Goal: Task Accomplishment & Management: Manage account settings

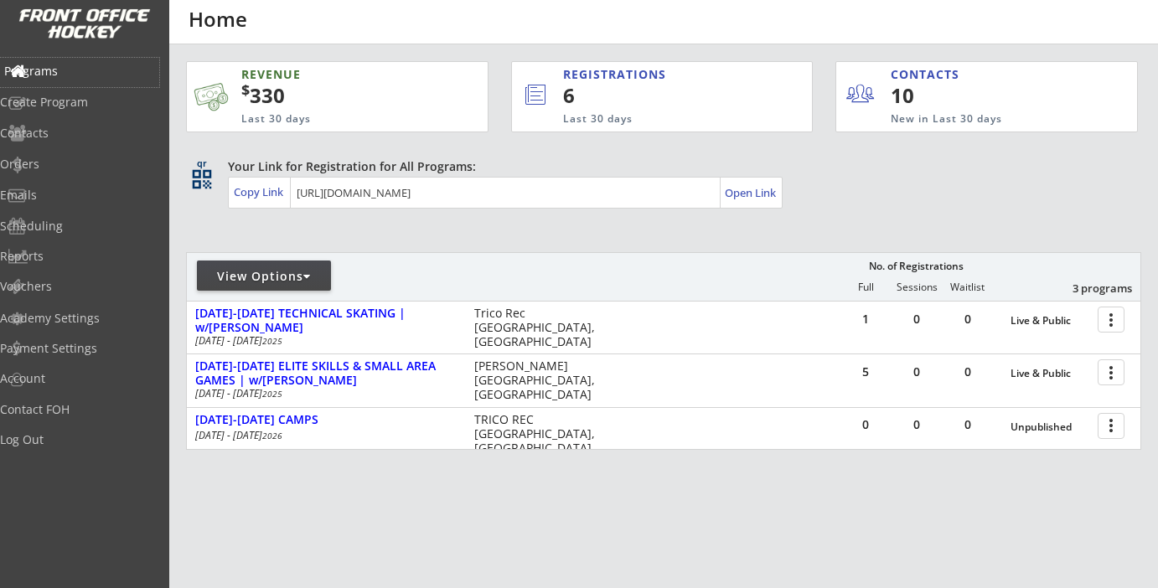
click at [73, 69] on div "Programs" at bounding box center [79, 71] width 151 height 12
click at [59, 438] on div "Log Out" at bounding box center [79, 440] width 151 height 12
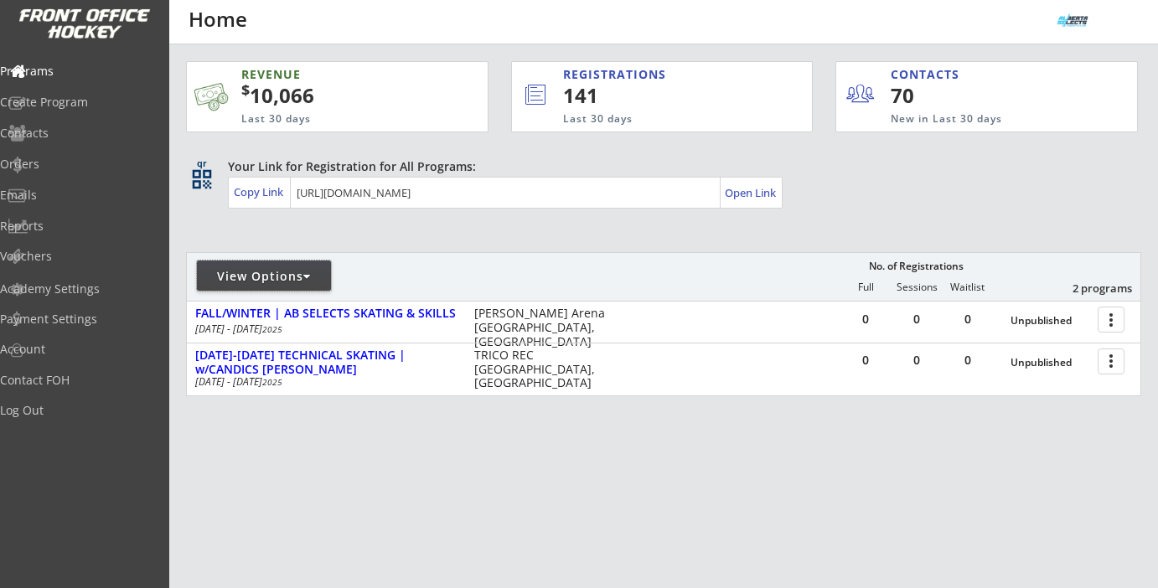
click at [295, 281] on div "View Options" at bounding box center [264, 276] width 134 height 17
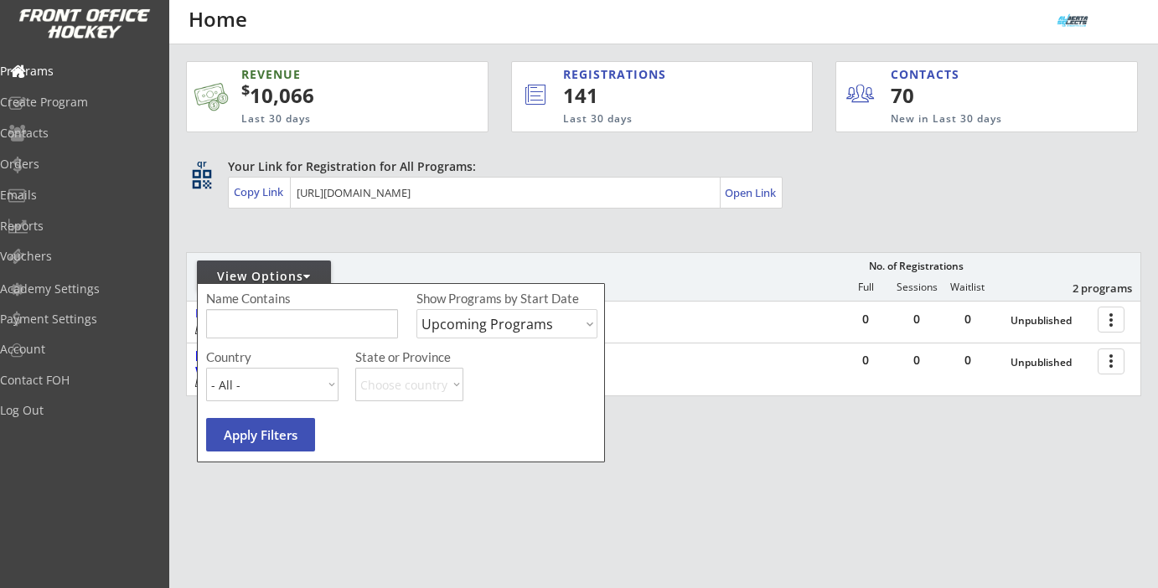
click at [488, 326] on select "Upcoming Programs Past Programs Specific Date Range" at bounding box center [506, 323] width 181 height 29
select select ""Specific Date Range""
click at [416, 309] on select "Upcoming Programs Past Programs Specific Date Range" at bounding box center [506, 323] width 181 height 29
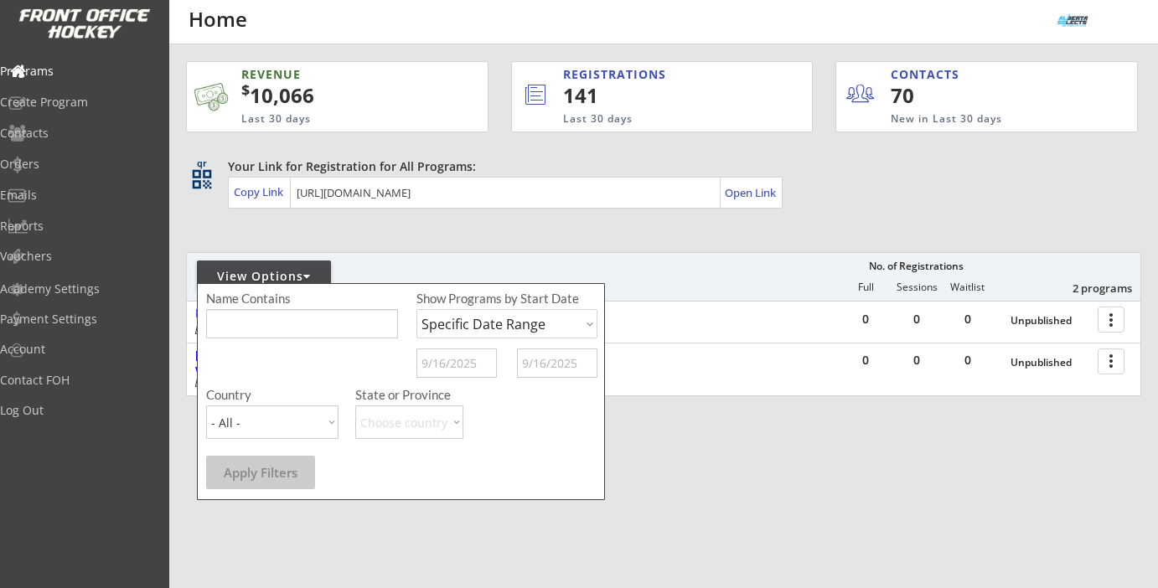
click at [462, 356] on input "text" at bounding box center [456, 363] width 80 height 29
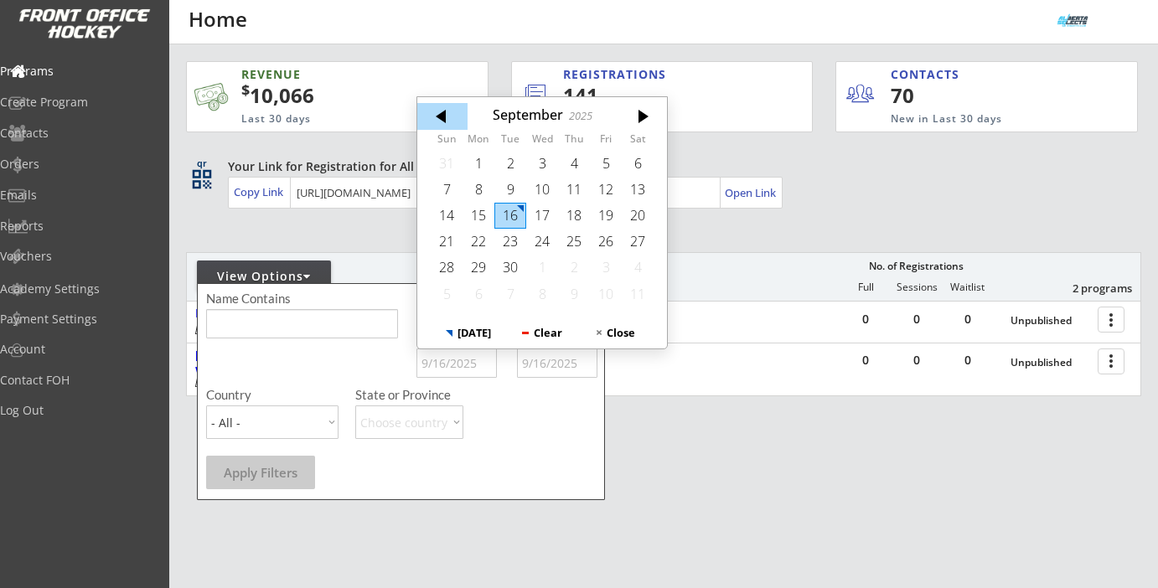
click at [443, 112] on div at bounding box center [442, 116] width 50 height 27
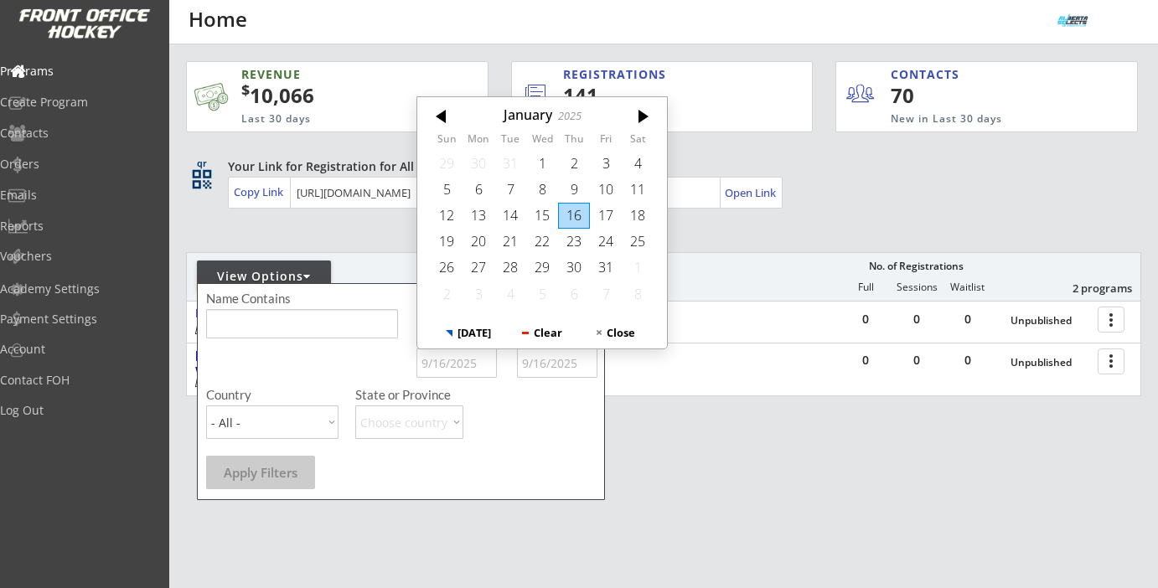
click at [443, 112] on div at bounding box center [442, 116] width 50 height 27
click at [594, 215] on div "20" at bounding box center [606, 216] width 32 height 26
type input "[DATE]"
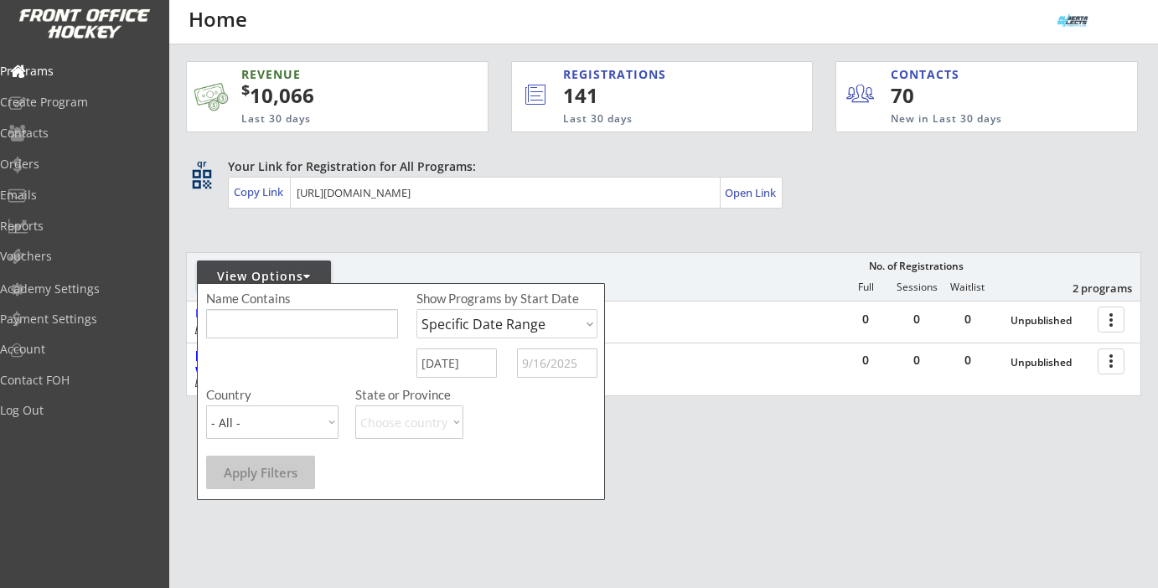
click at [548, 375] on input "text" at bounding box center [557, 363] width 80 height 29
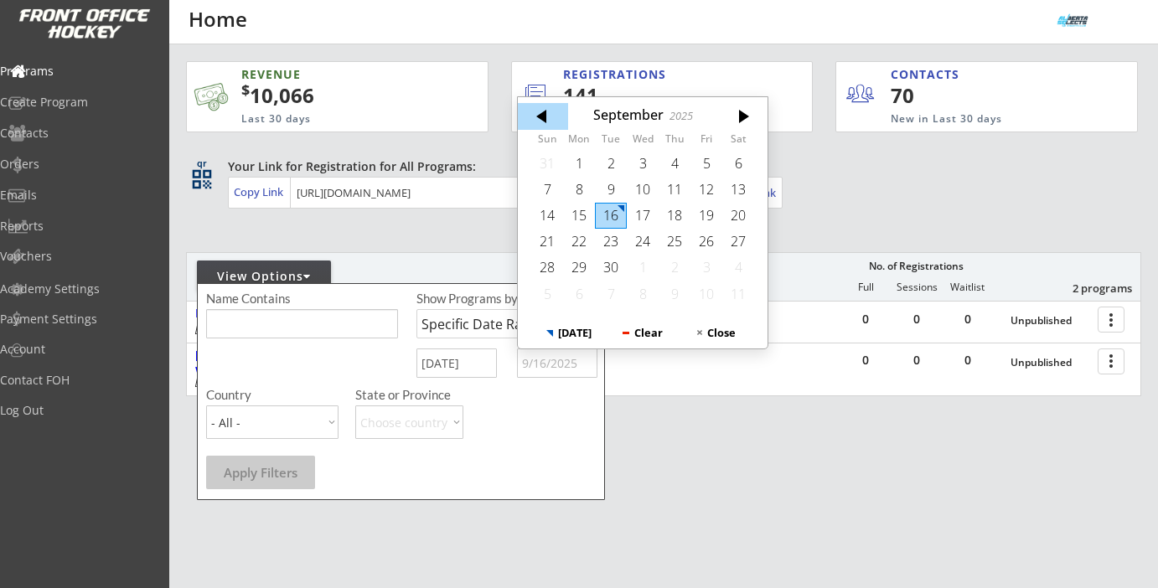
click at [532, 121] on div at bounding box center [543, 116] width 50 height 27
click at [533, 121] on div at bounding box center [543, 116] width 50 height 27
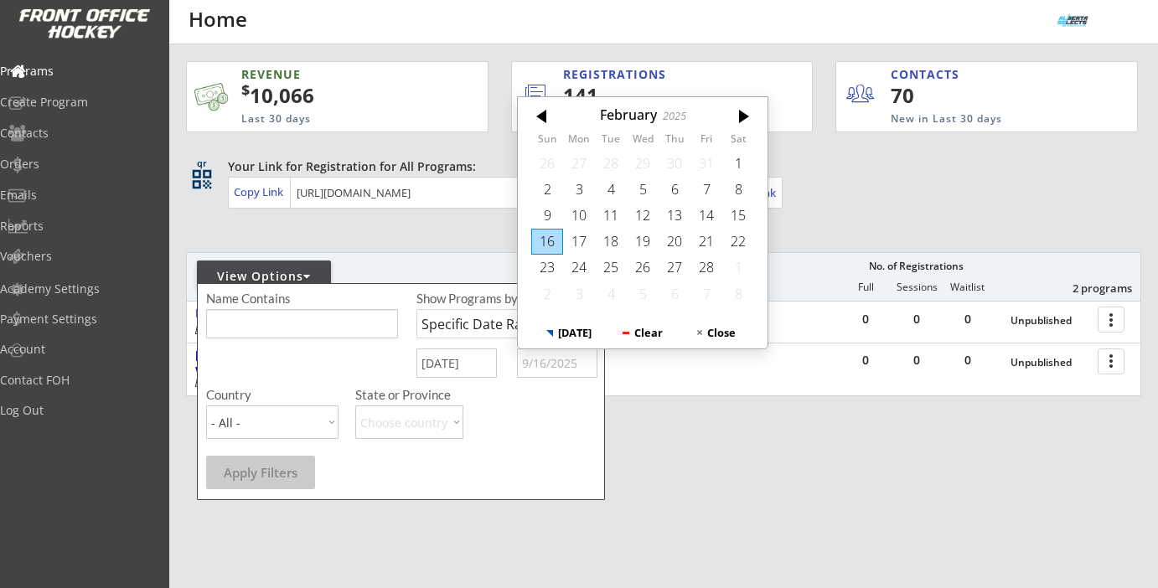
click at [533, 121] on div at bounding box center [543, 116] width 50 height 27
click at [604, 269] on div "31" at bounding box center [611, 268] width 32 height 26
type input "[DATE]"
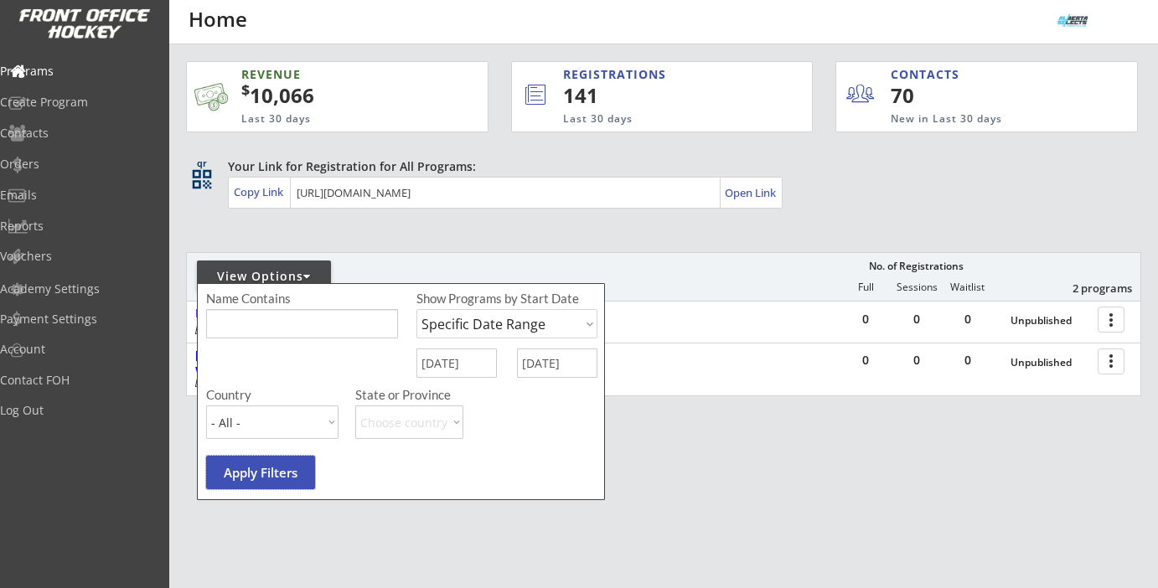
click at [267, 477] on button "Apply Filters" at bounding box center [260, 473] width 109 height 34
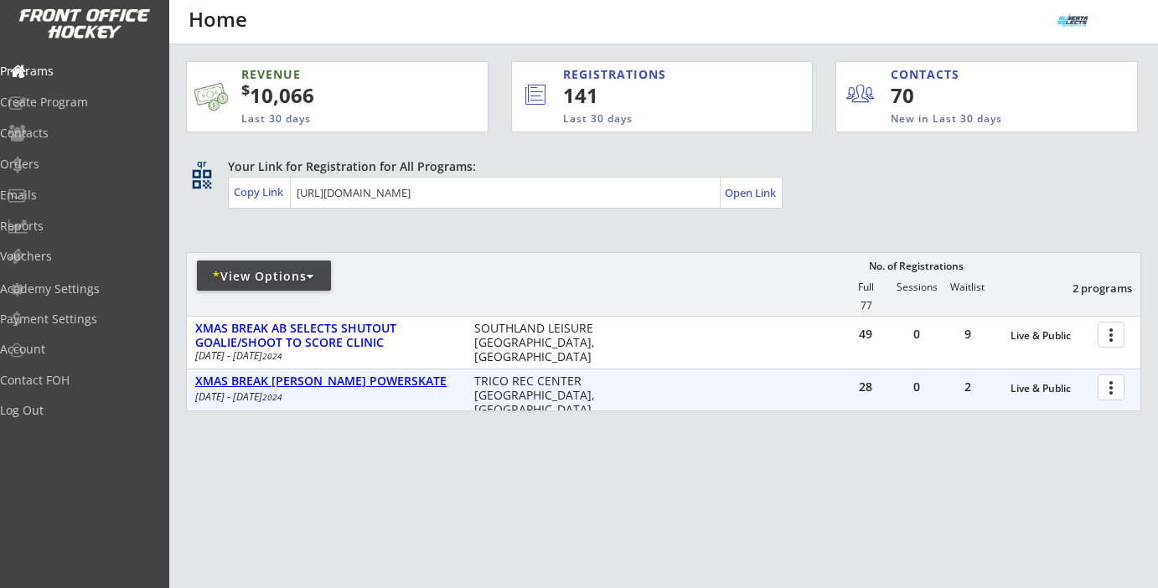
click at [398, 378] on div "XMAS BREAK [PERSON_NAME] POWERSKATE" at bounding box center [325, 382] width 261 height 14
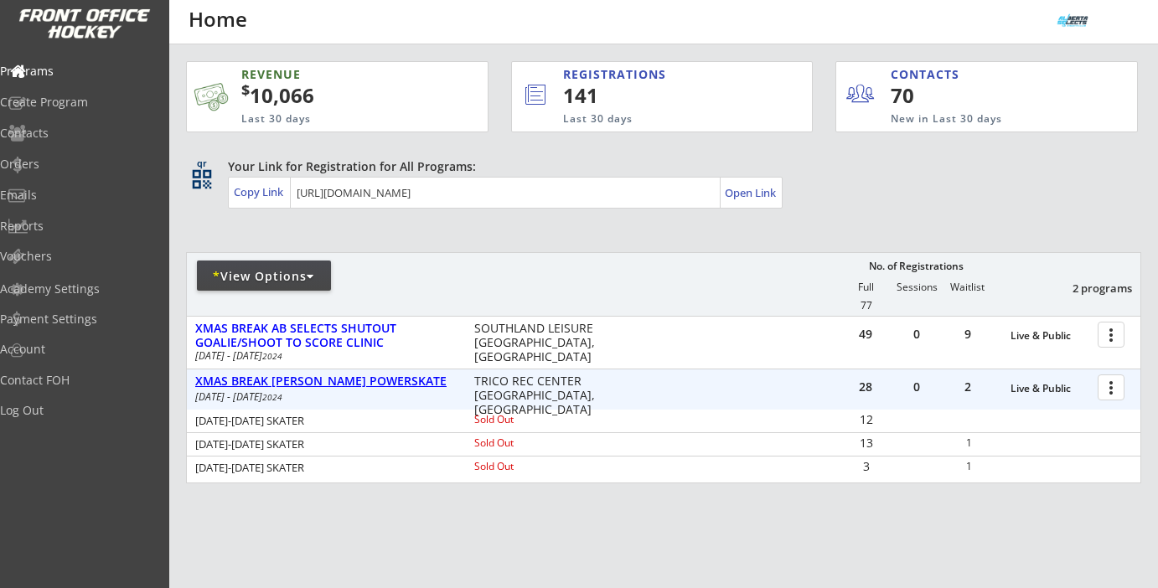
click at [376, 377] on div "XMAS BREAK [PERSON_NAME] POWERSKATE" at bounding box center [325, 382] width 261 height 14
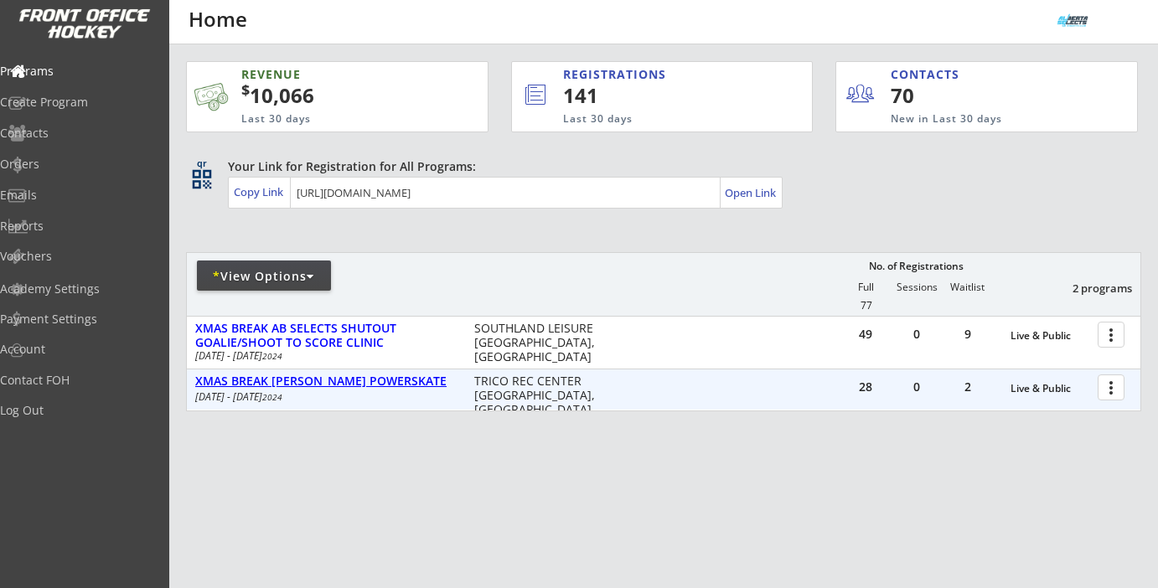
click at [364, 339] on div "XMAS BREAK AB SELECTS SHUTOUT GOALIE/SHOOT TO SCORE CLINIC" at bounding box center [325, 336] width 261 height 28
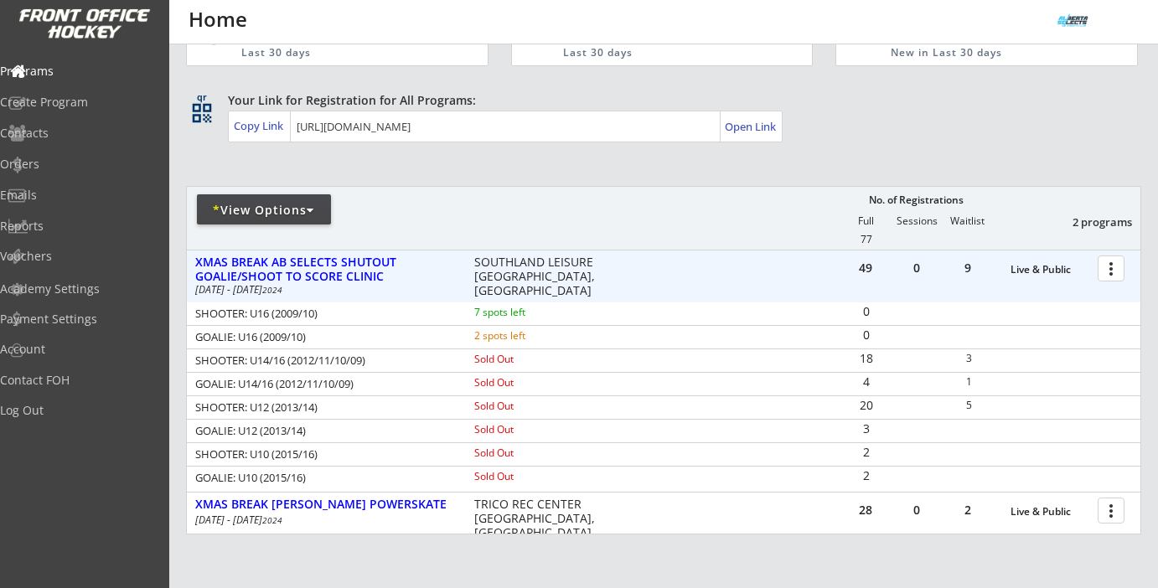
scroll to position [74, 0]
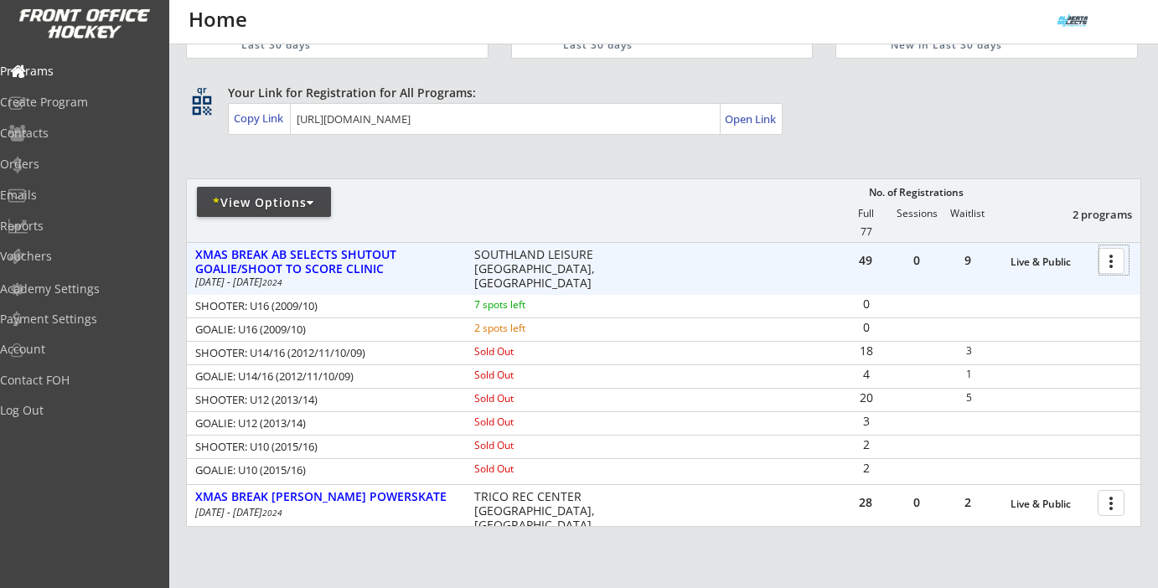
click at [1107, 261] on div at bounding box center [1113, 260] width 29 height 29
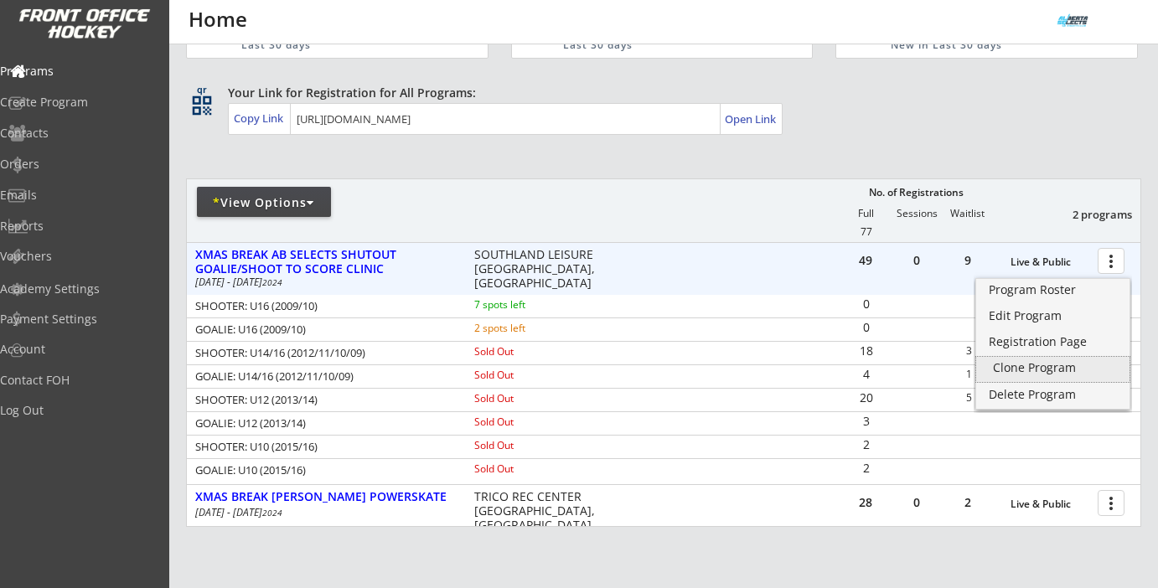
click at [1037, 370] on div "Clone Program" at bounding box center [1053, 368] width 120 height 12
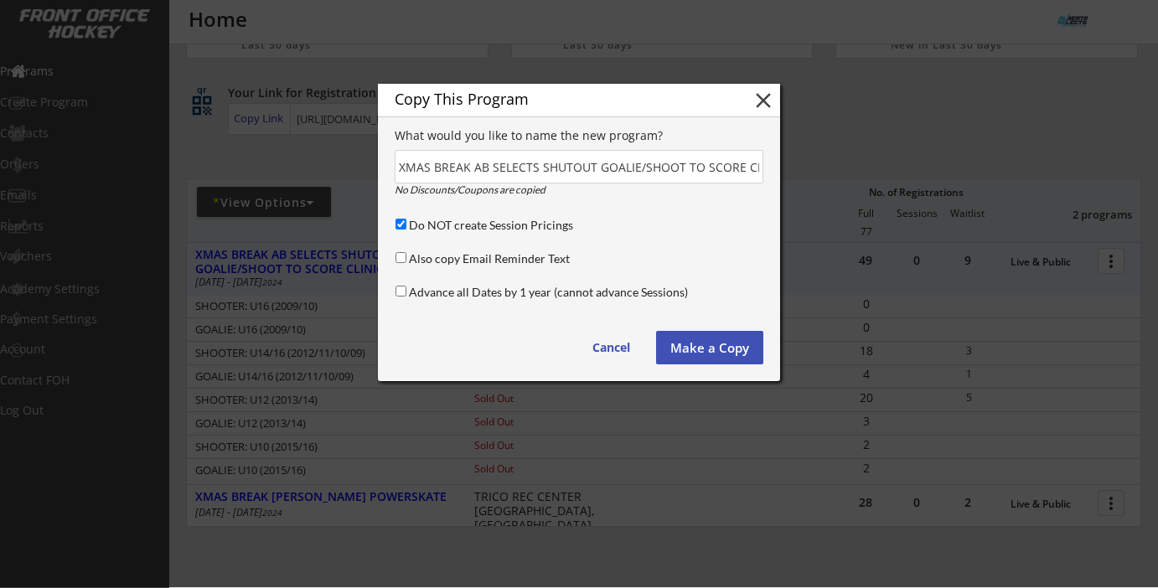
scroll to position [0, 60]
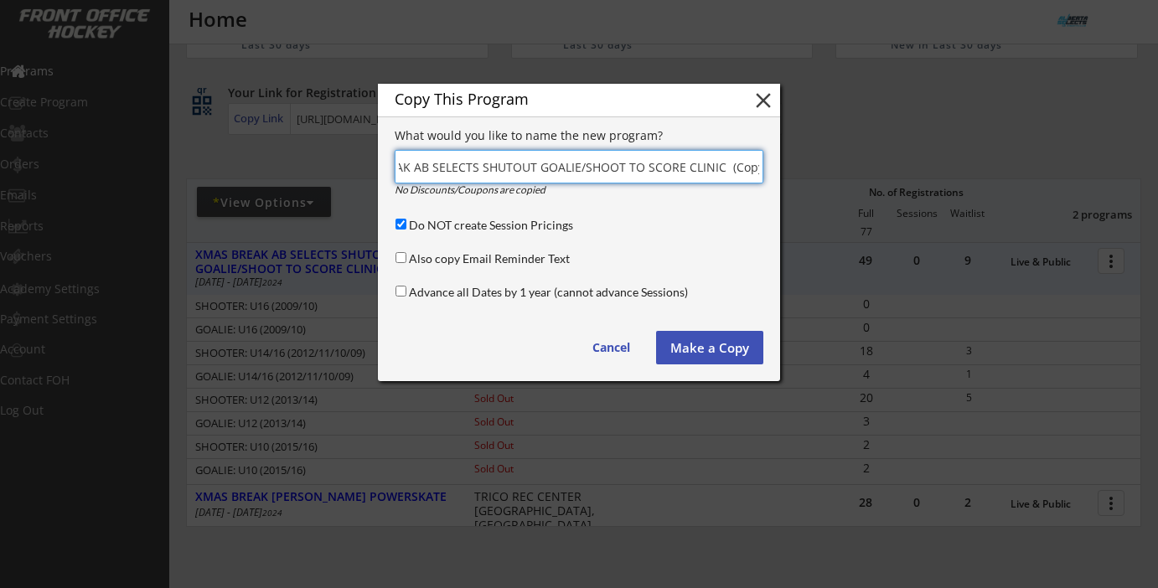
click at [623, 168] on input "input" at bounding box center [579, 167] width 369 height 34
drag, startPoint x: 626, startPoint y: 168, endPoint x: 369, endPoint y: 162, distance: 257.3
click at [368, 162] on body "REVENUE $ 10,066 Last 30 days REGISTRATIONS 141 Last 30 days CONTACTS 70 New in…" at bounding box center [579, 220] width 1158 height 588
click at [663, 168] on input "input" at bounding box center [579, 167] width 369 height 34
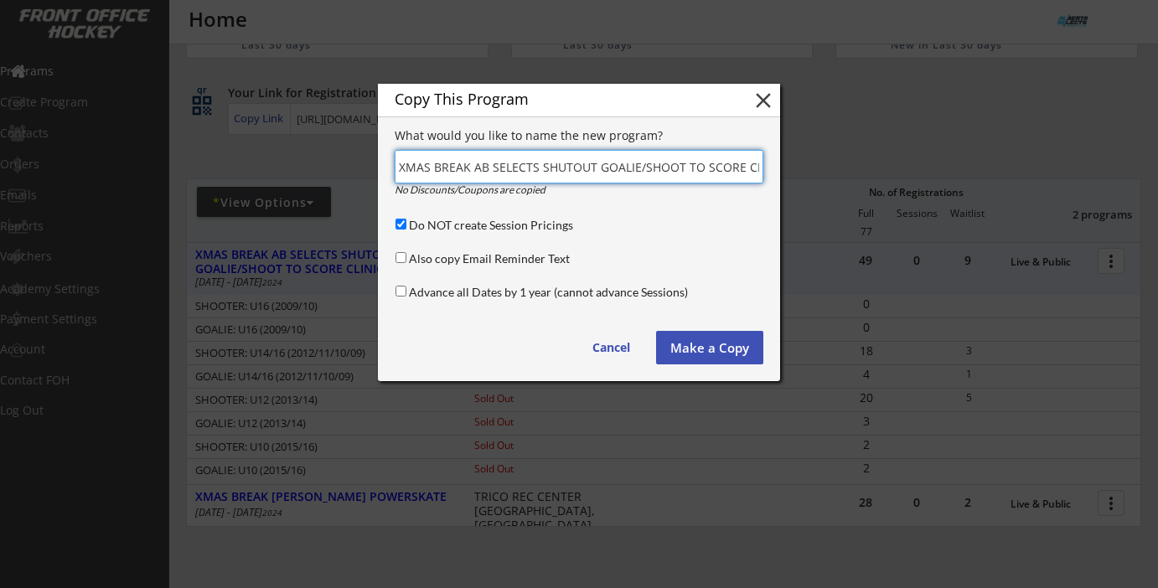
click at [409, 171] on input "input" at bounding box center [579, 167] width 369 height 34
click at [480, 173] on input "input" at bounding box center [579, 167] width 369 height 34
drag, startPoint x: 470, startPoint y: 164, endPoint x: 742, endPoint y: 182, distance: 272.9
click at [742, 182] on input "input" at bounding box center [579, 167] width 369 height 34
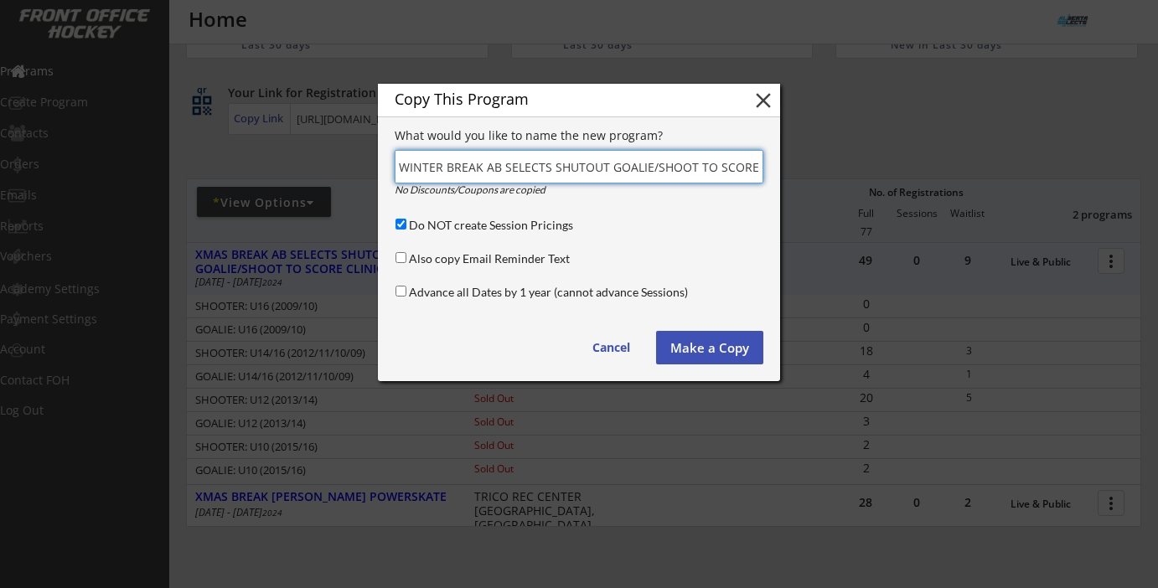
click at [742, 169] on input "input" at bounding box center [579, 167] width 369 height 34
drag, startPoint x: 749, startPoint y: 167, endPoint x: 778, endPoint y: 167, distance: 29.3
click at [778, 167] on div "Copy This Program close What would you like to name the new program? No Discoun…" at bounding box center [579, 232] width 402 height 297
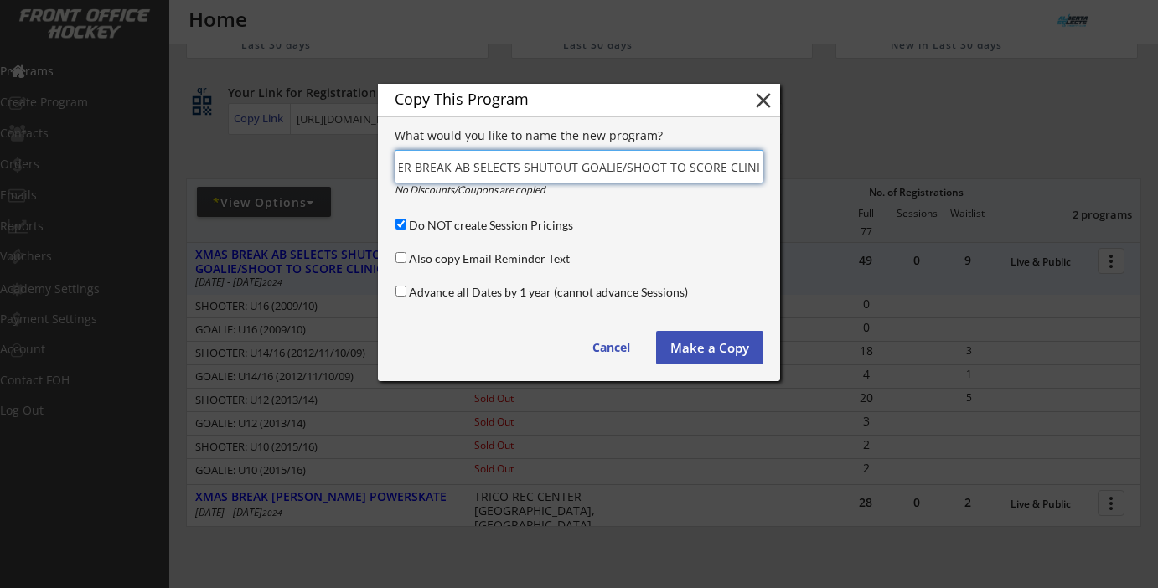
type input "WINTER BREAK AB SELECTS SHUTOUT GOALIE/SHOOT TO SCORE CLINIC"
click at [404, 222] on input "Do NOT create Session Pricings" at bounding box center [400, 224] width 11 height 11
checkbox input "false"
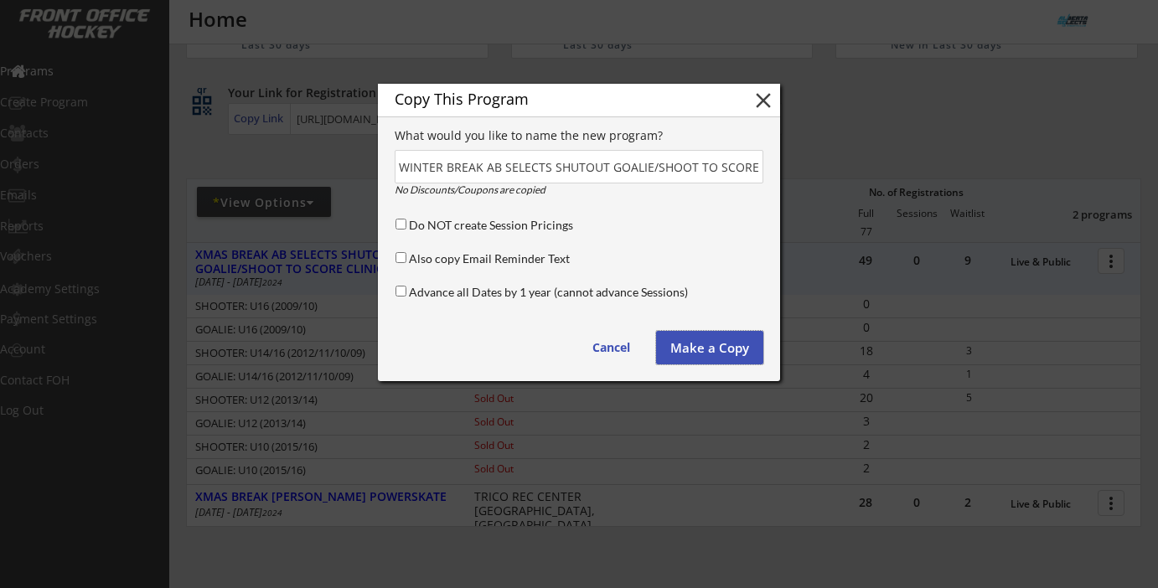
click at [688, 351] on button "Make a Copy" at bounding box center [709, 348] width 107 height 34
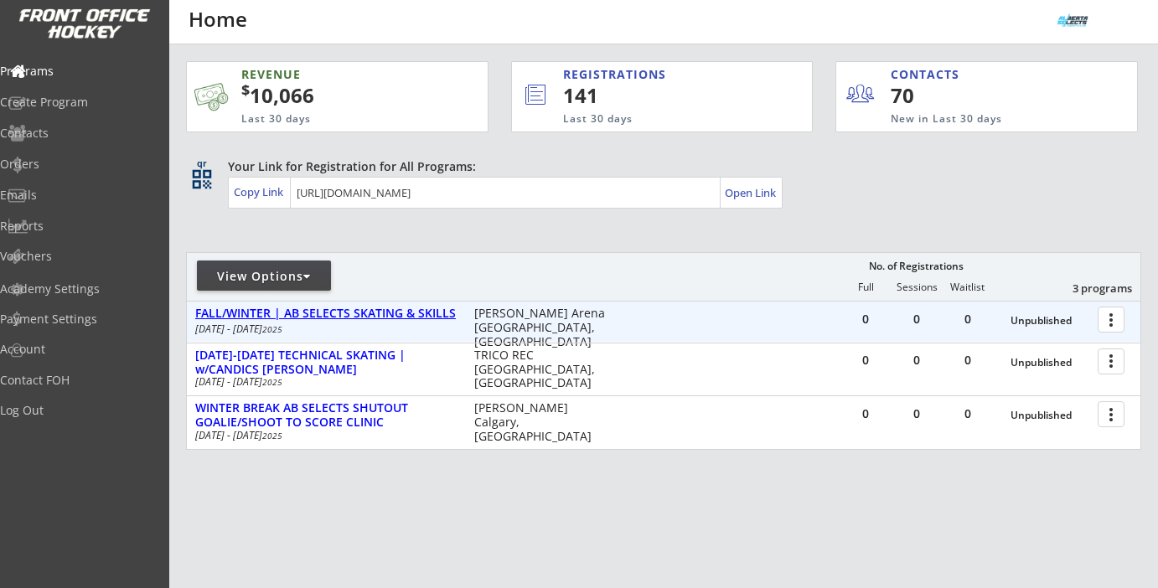
click at [385, 318] on div "FALL/WINTER | AB SELECTS SKATING & SKILLS" at bounding box center [325, 314] width 261 height 14
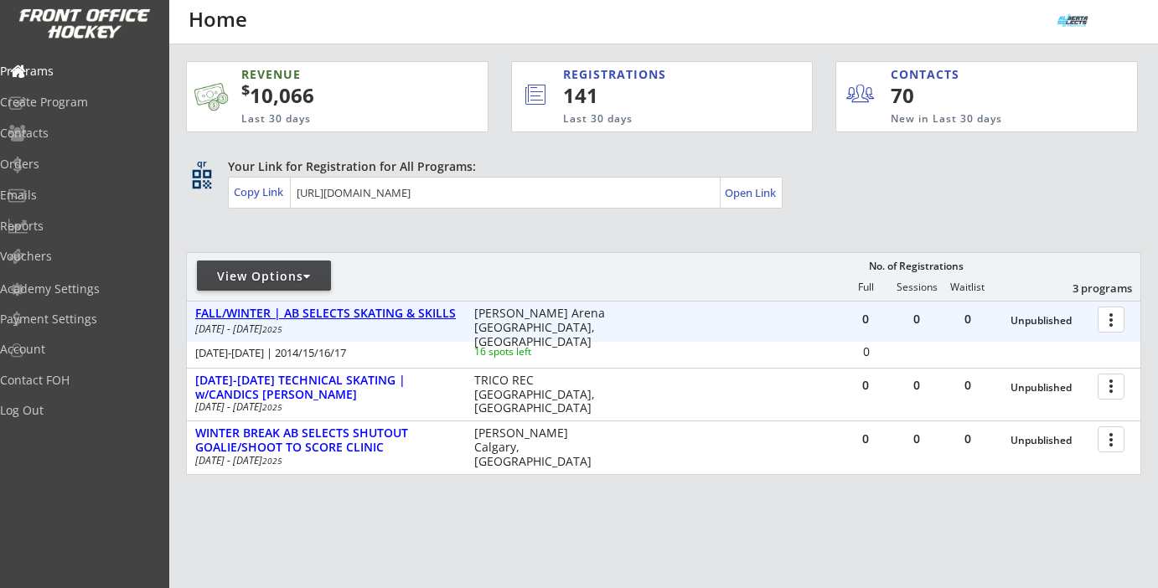
click at [385, 318] on div "FALL/WINTER | AB SELECTS SKATING & SKILLS" at bounding box center [325, 314] width 261 height 14
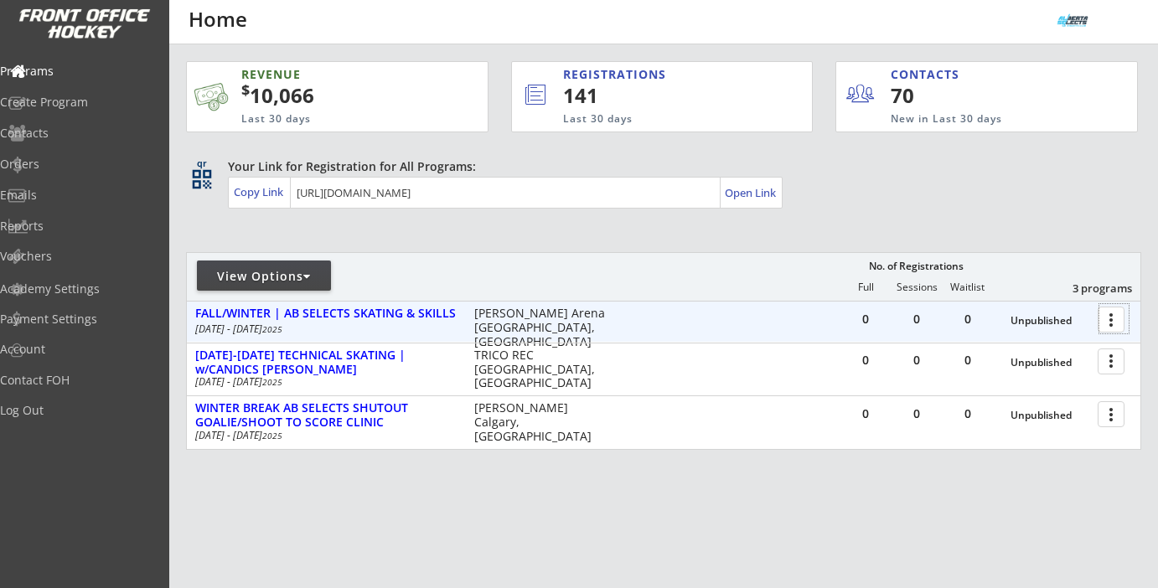
click at [1112, 320] on div at bounding box center [1113, 318] width 29 height 29
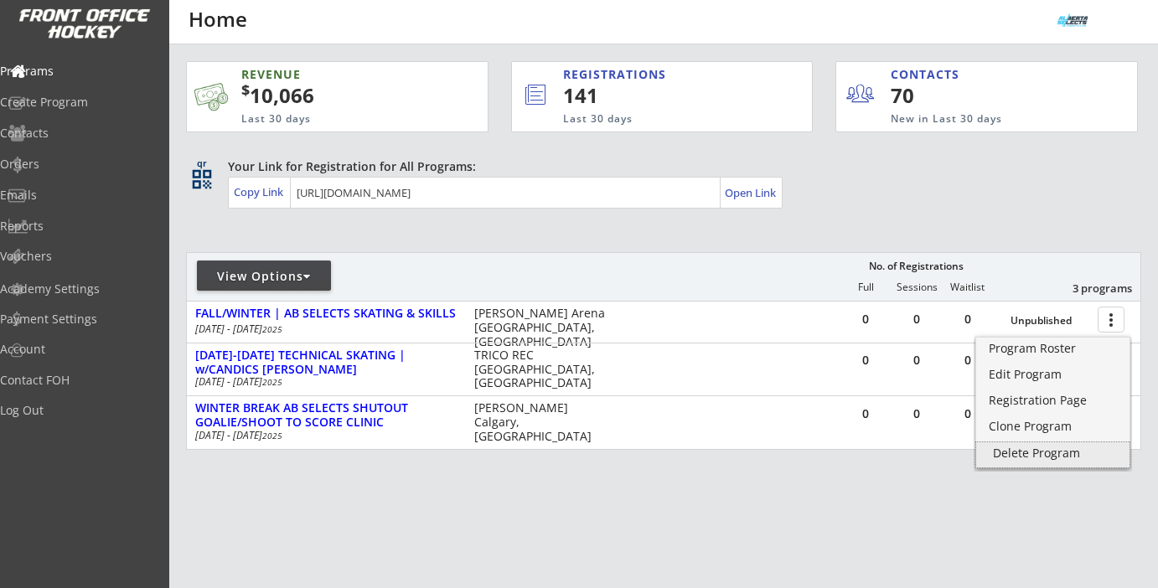
click at [1042, 453] on div "Delete Program" at bounding box center [1053, 453] width 120 height 12
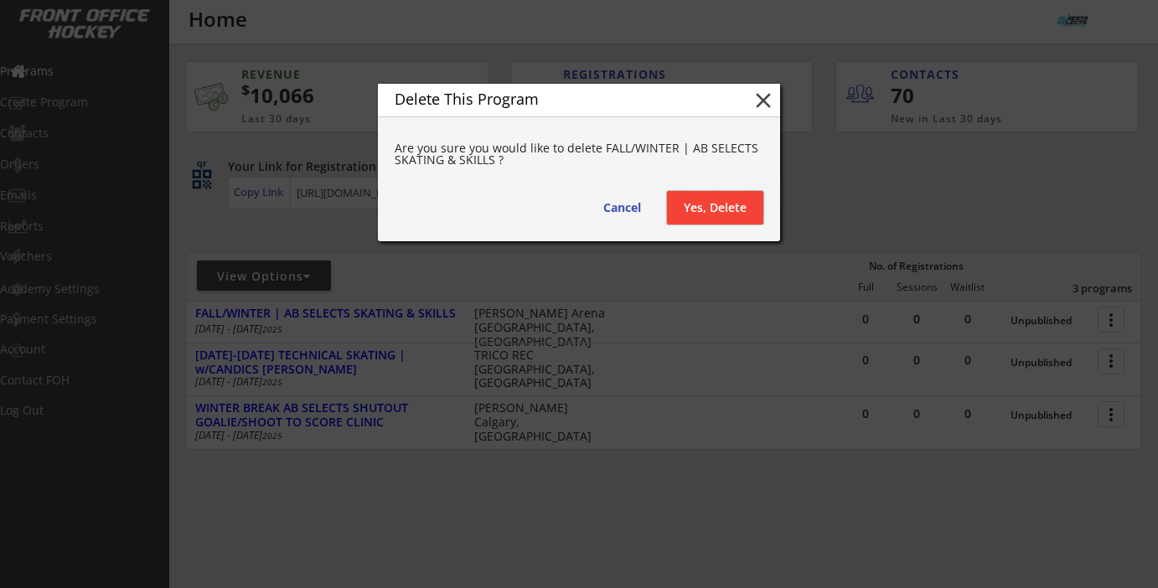
click at [721, 202] on button "Yes, Delete" at bounding box center [715, 208] width 96 height 34
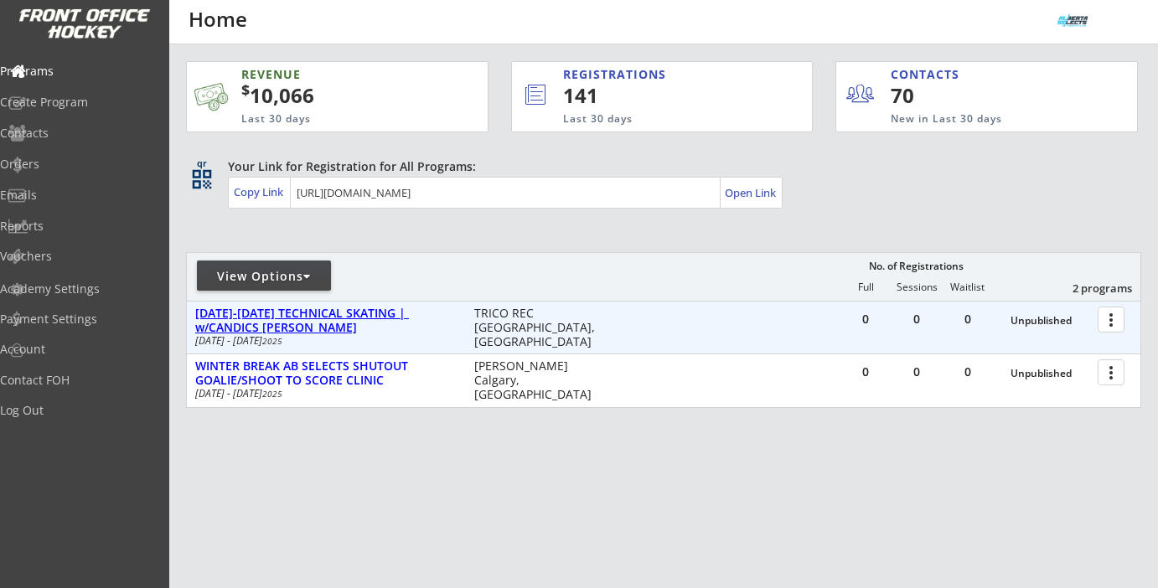
click at [433, 316] on div "DEC 26-28 TECHNICAL SKATING | w/CANDICS BEHM" at bounding box center [325, 321] width 261 height 28
click at [428, 309] on div "[DATE]-[DATE] TECHNICAL SKATING | w/CANDICS [PERSON_NAME]" at bounding box center [325, 321] width 261 height 28
click at [1118, 320] on div at bounding box center [1113, 318] width 29 height 29
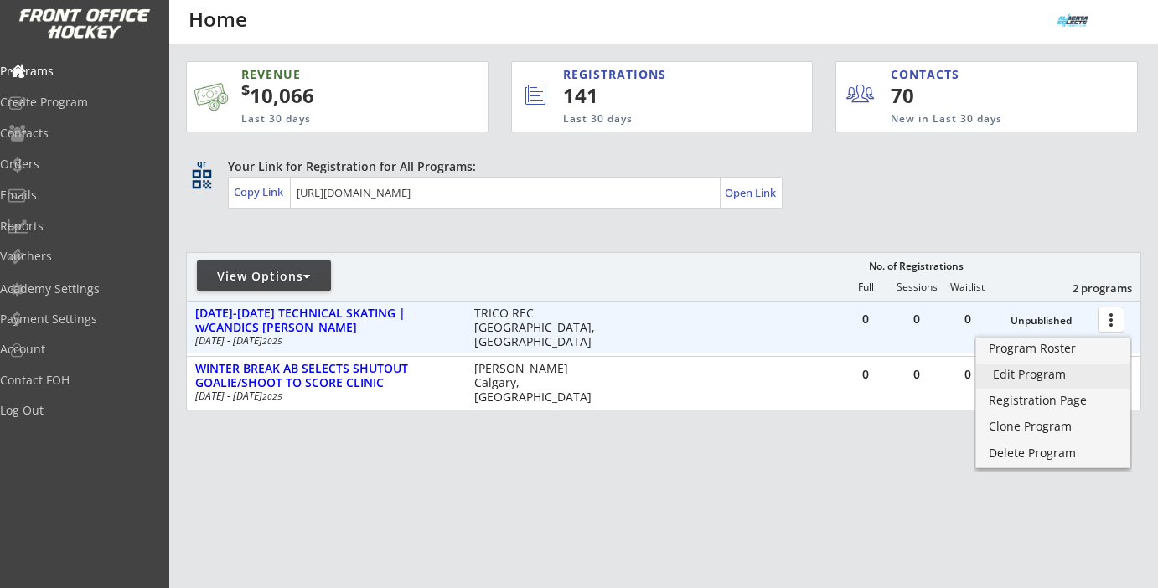
click at [1053, 379] on div "Edit Program" at bounding box center [1053, 375] width 120 height 12
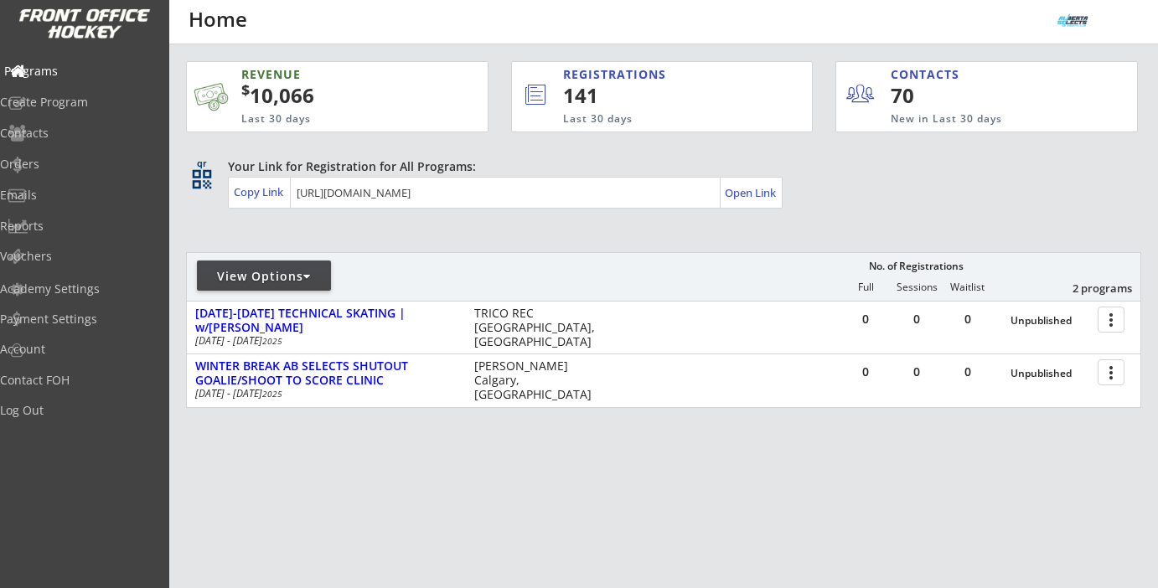
click at [75, 66] on div "Programs" at bounding box center [79, 71] width 151 height 12
